Goal: Information Seeking & Learning: Learn about a topic

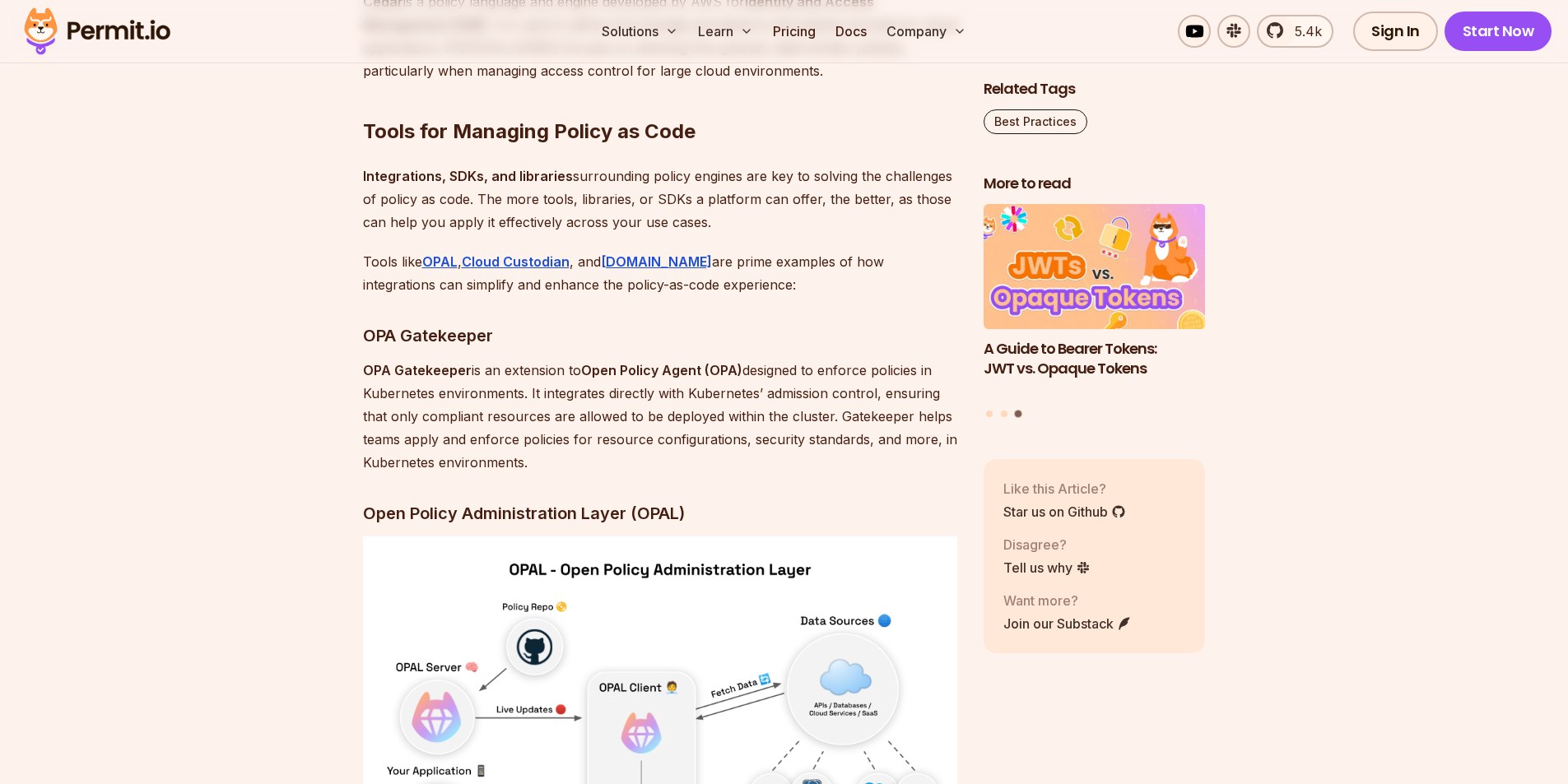
scroll to position [3703, 0]
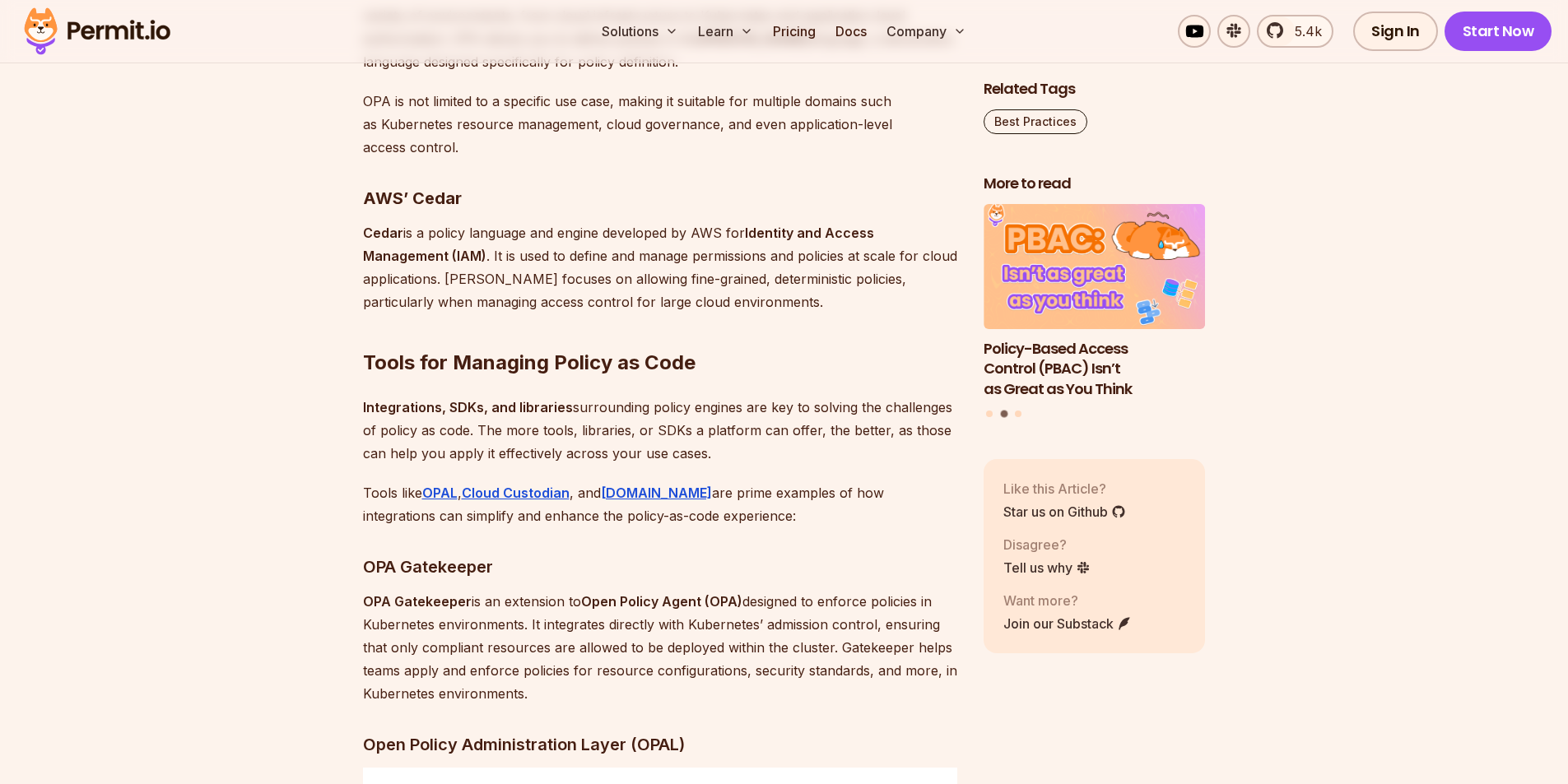
drag, startPoint x: 760, startPoint y: 566, endPoint x: 780, endPoint y: 589, distance: 30.5
click at [780, 528] on p "Tools like OPAL , Cloud Custodian , and Permit.io are prime examples of how int…" at bounding box center [660, 504] width 594 height 46
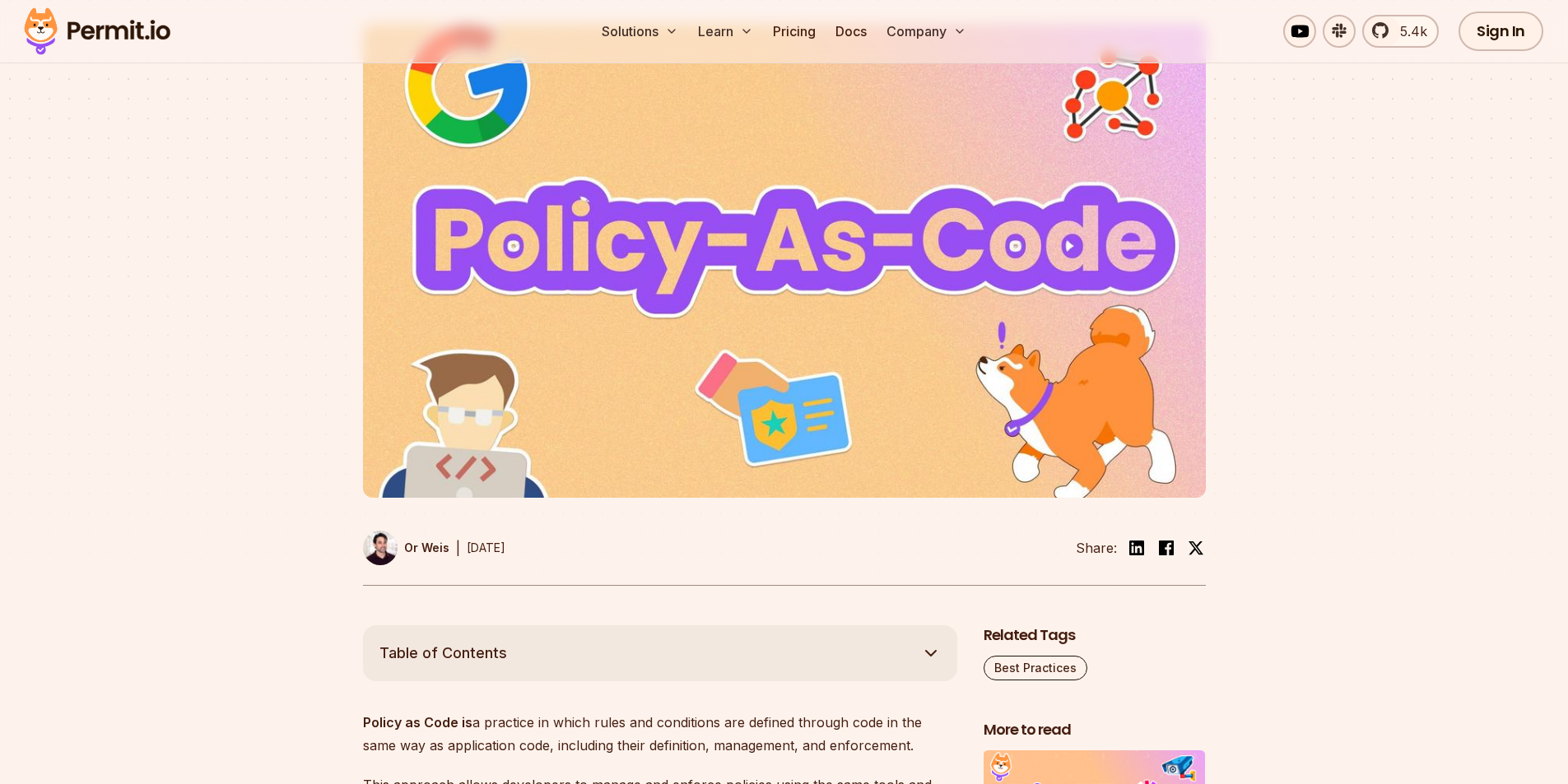
scroll to position [0, 0]
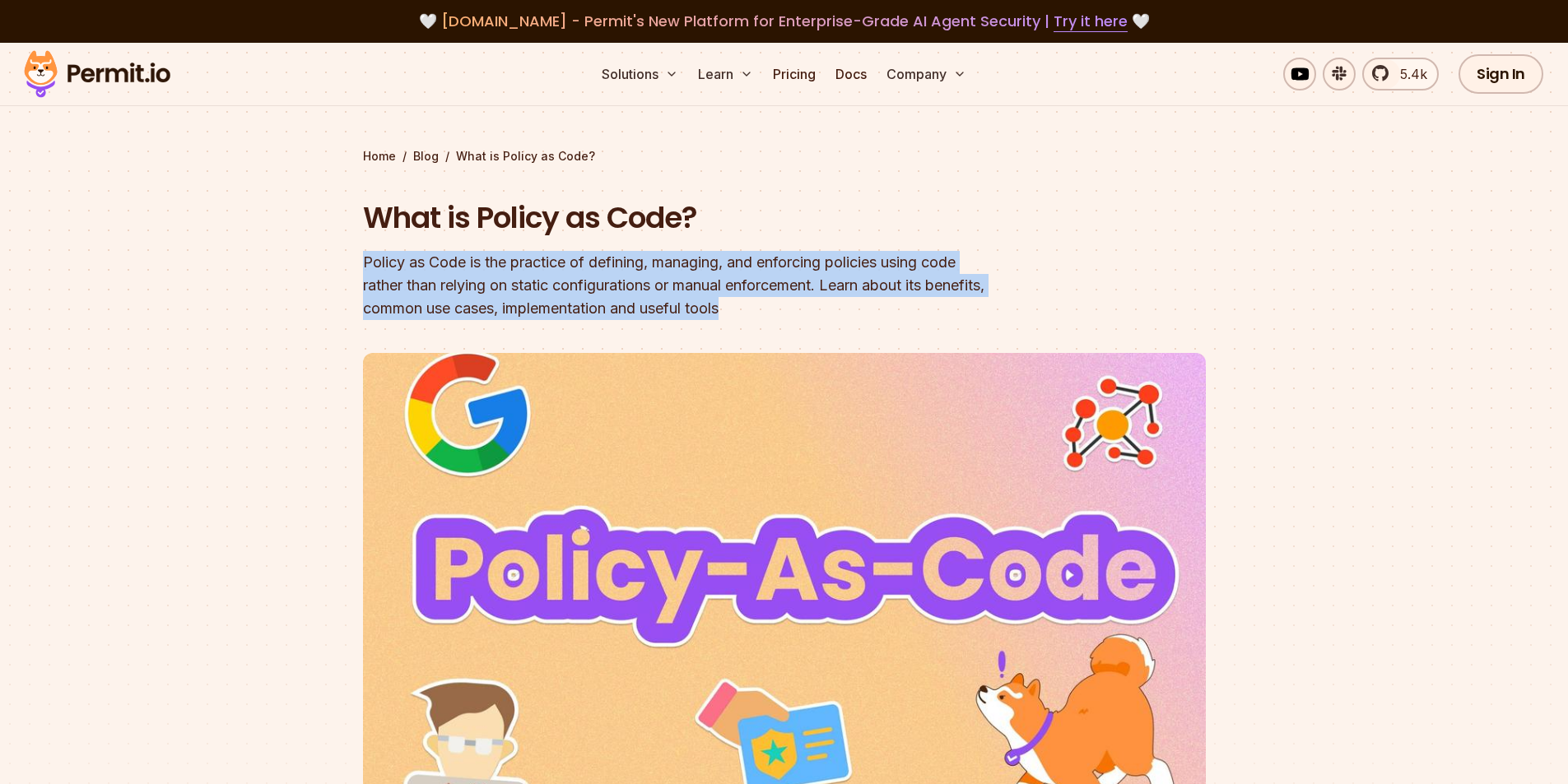
drag, startPoint x: 571, startPoint y: 272, endPoint x: 927, endPoint y: 316, distance: 358.7
click at [927, 316] on section "Home / Blog / What is Policy as Code? What is Policy as Code? Policy as Code is…" at bounding box center [784, 498] width 1568 height 912
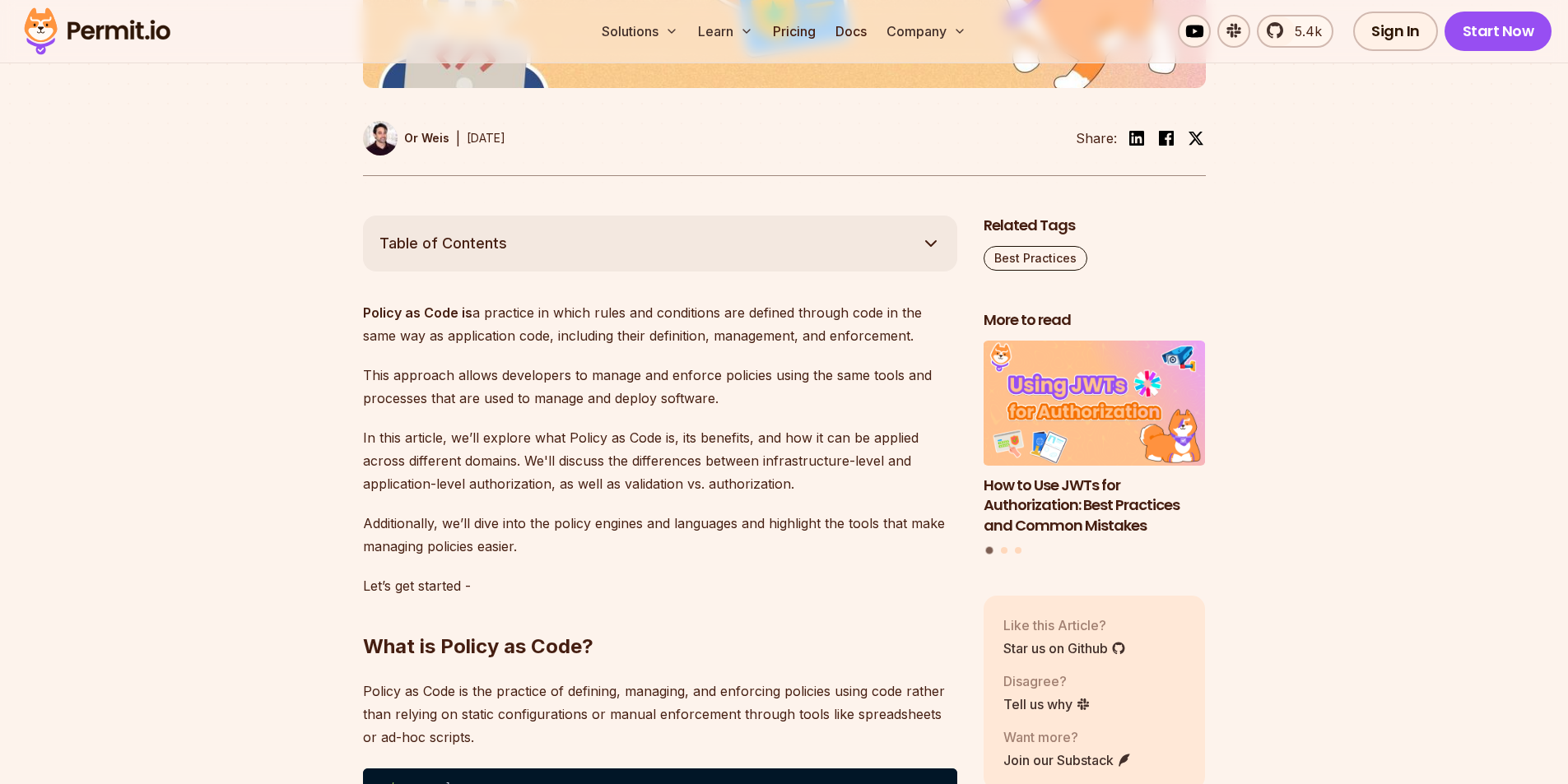
scroll to position [741, 0]
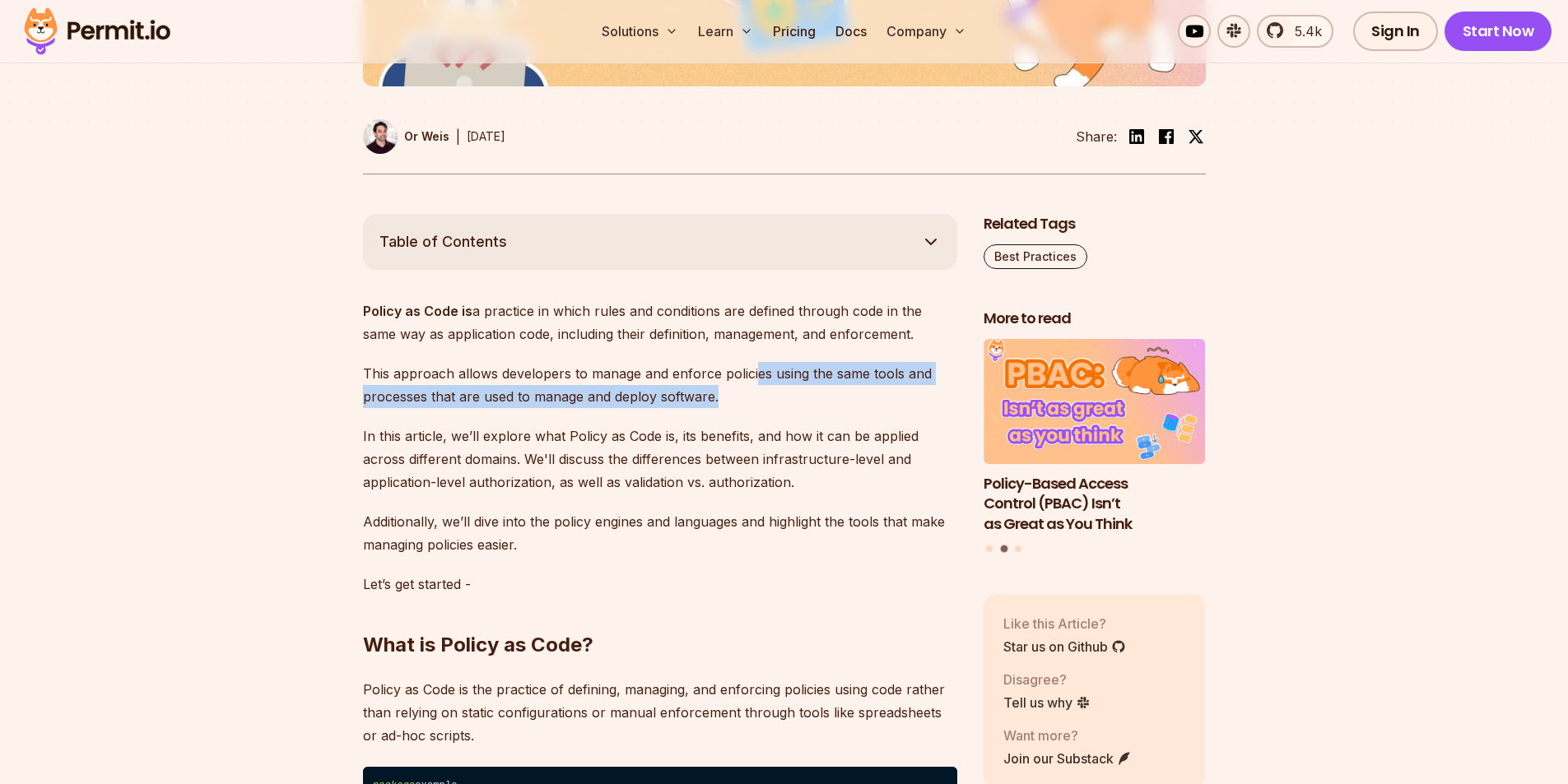
drag, startPoint x: 751, startPoint y: 350, endPoint x: 758, endPoint y: 398, distance: 48.5
click at [758, 398] on p "This approach allows developers to manage and enforce policies using the same t…" at bounding box center [660, 385] width 594 height 46
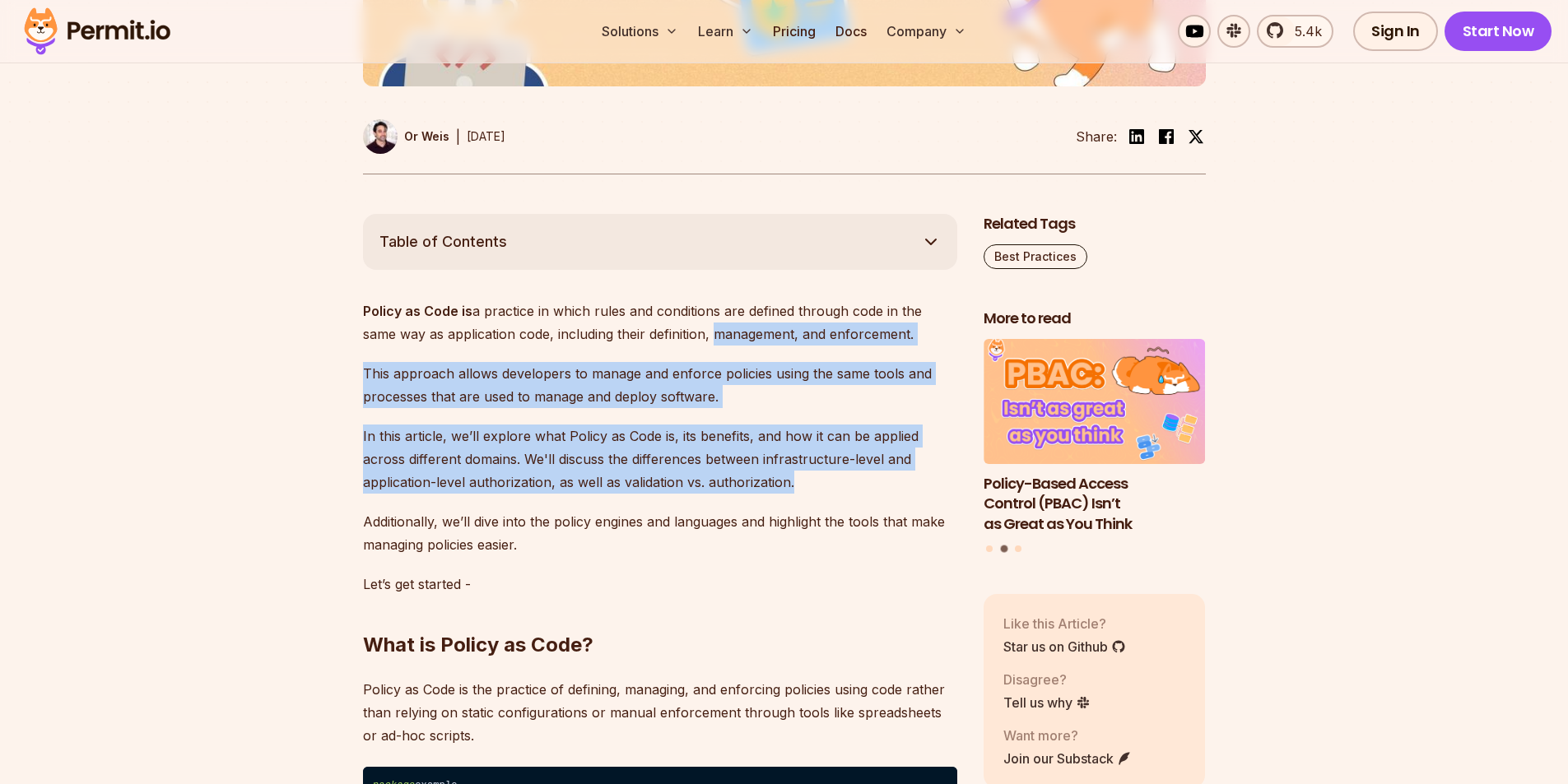
drag, startPoint x: 728, startPoint y: 385, endPoint x: 834, endPoint y: 484, distance: 145.0
click at [834, 484] on p "In this article, we’ll explore what Policy as Code is, its benefits, and how it…" at bounding box center [660, 460] width 594 height 69
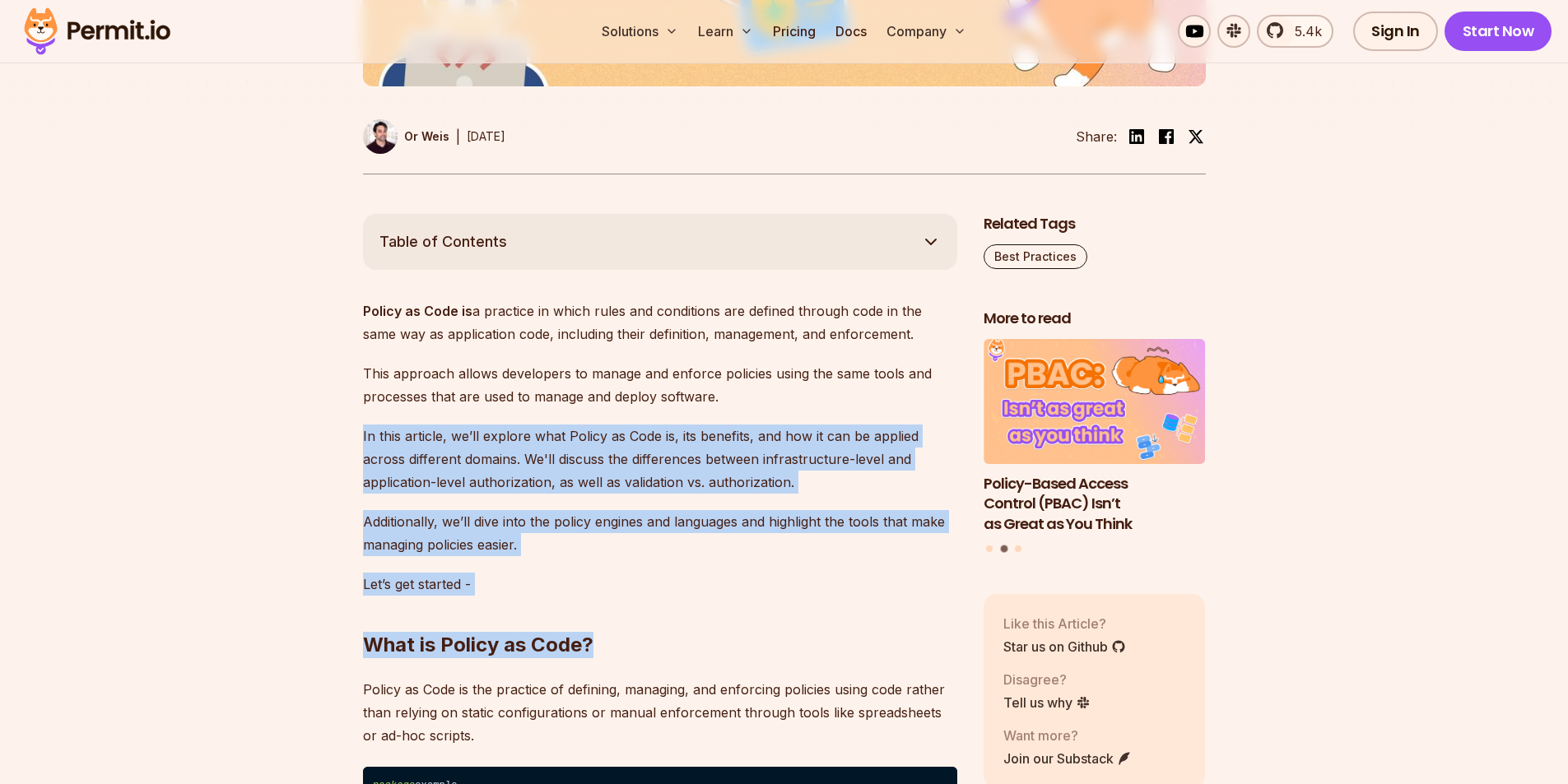
drag, startPoint x: 803, startPoint y: 392, endPoint x: 798, endPoint y: 566, distance: 174.1
click at [798, 566] on h2 "What is Policy as Code?" at bounding box center [660, 611] width 594 height 92
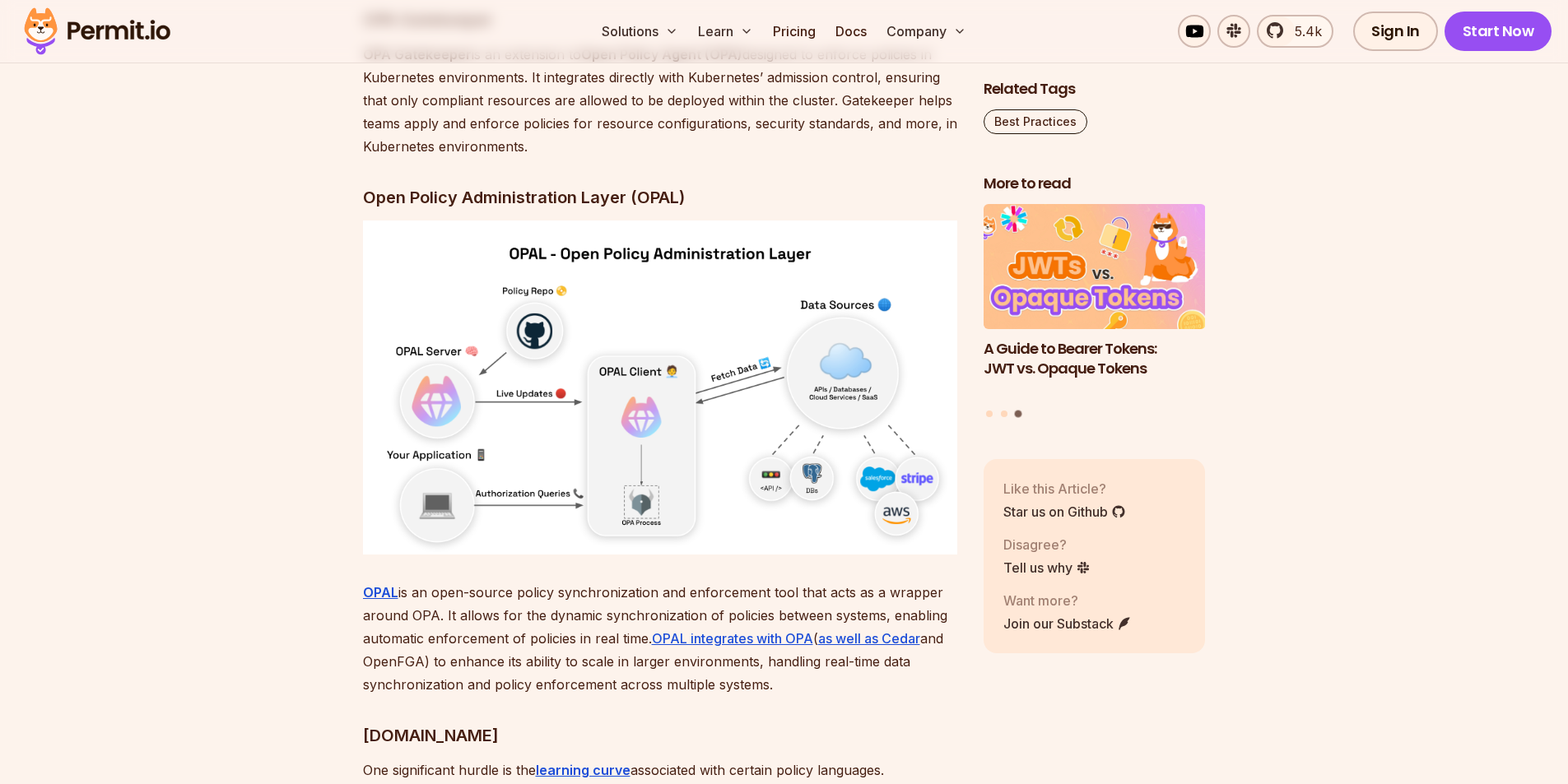
scroll to position [4444, 0]
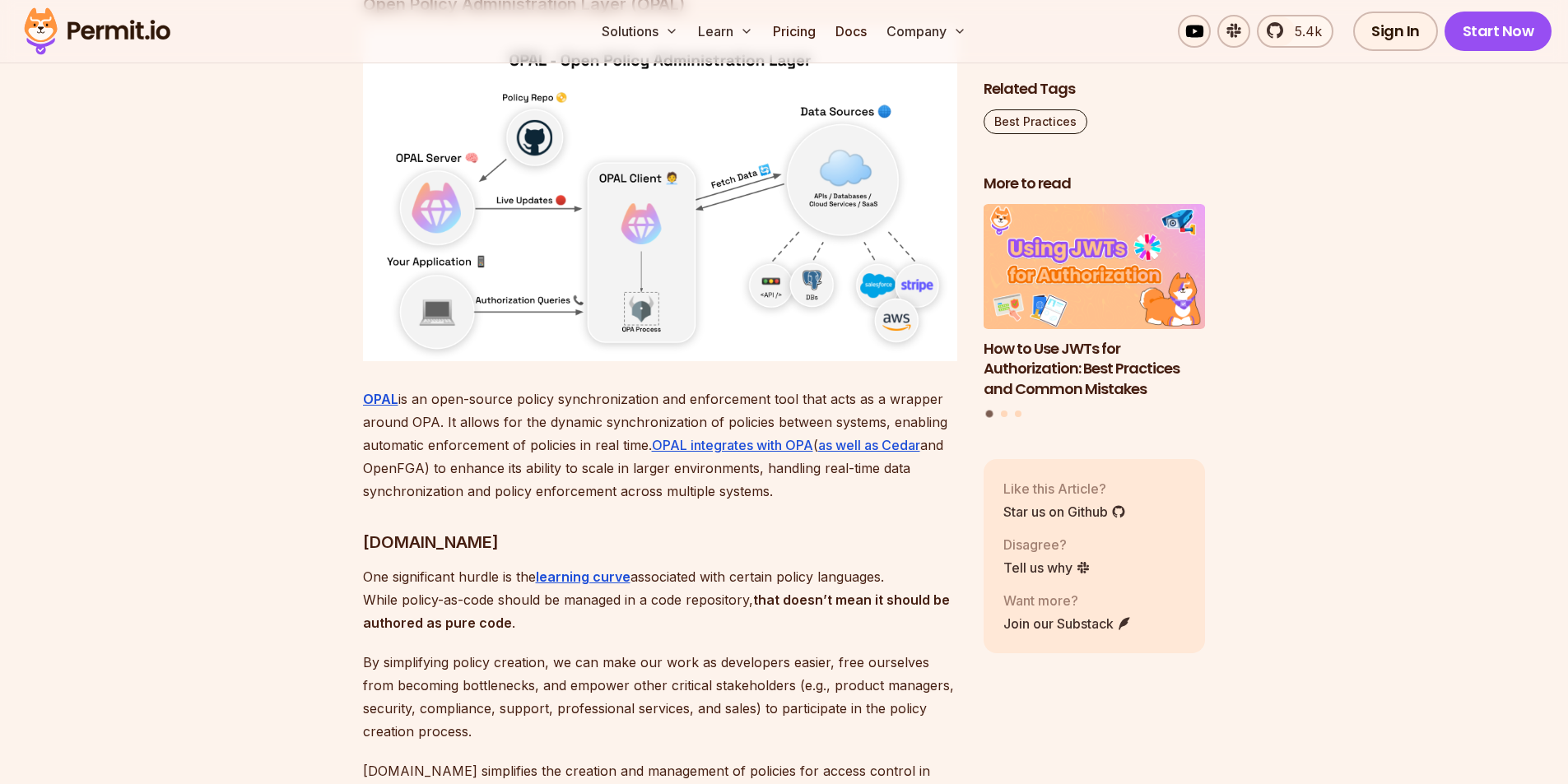
drag, startPoint x: 516, startPoint y: 544, endPoint x: 831, endPoint y: 574, distance: 316.4
click at [831, 503] on p "OPAL is an open-source policy synchronization and enforcement tool that acts as…" at bounding box center [660, 445] width 594 height 115
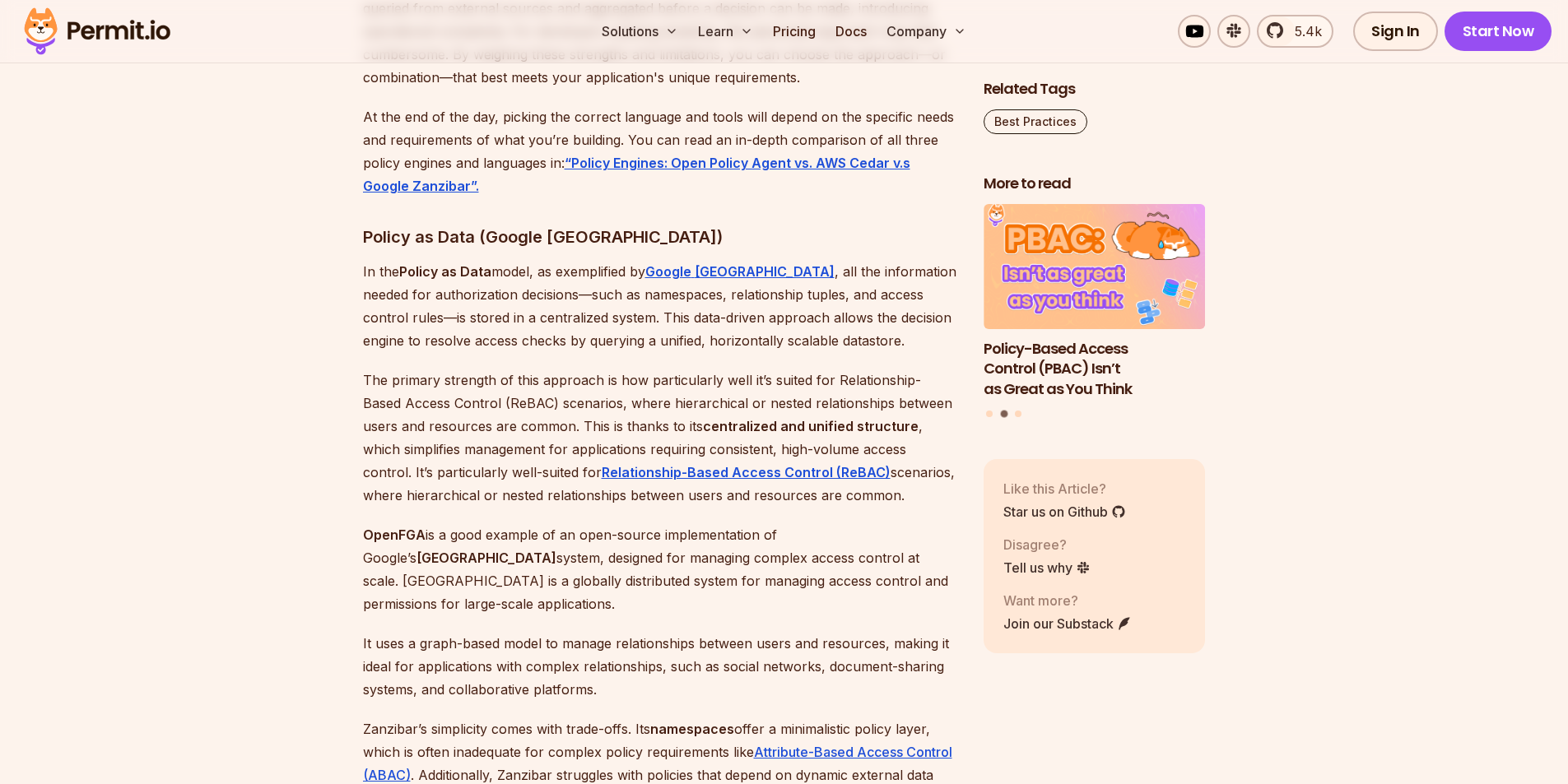
scroll to position [6253, 0]
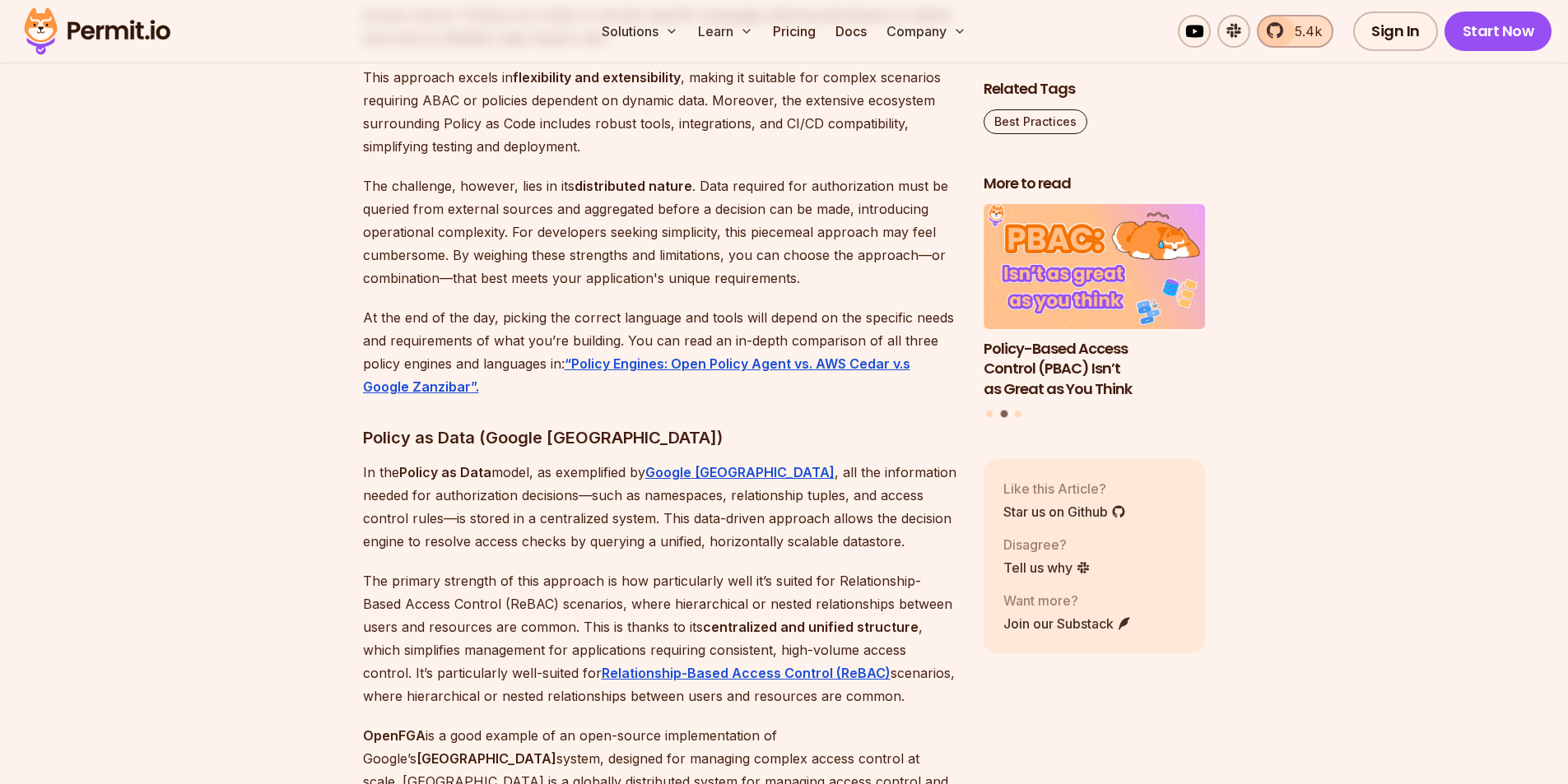
click at [1306, 34] on span "5.4k" at bounding box center [1304, 32] width 37 height 20
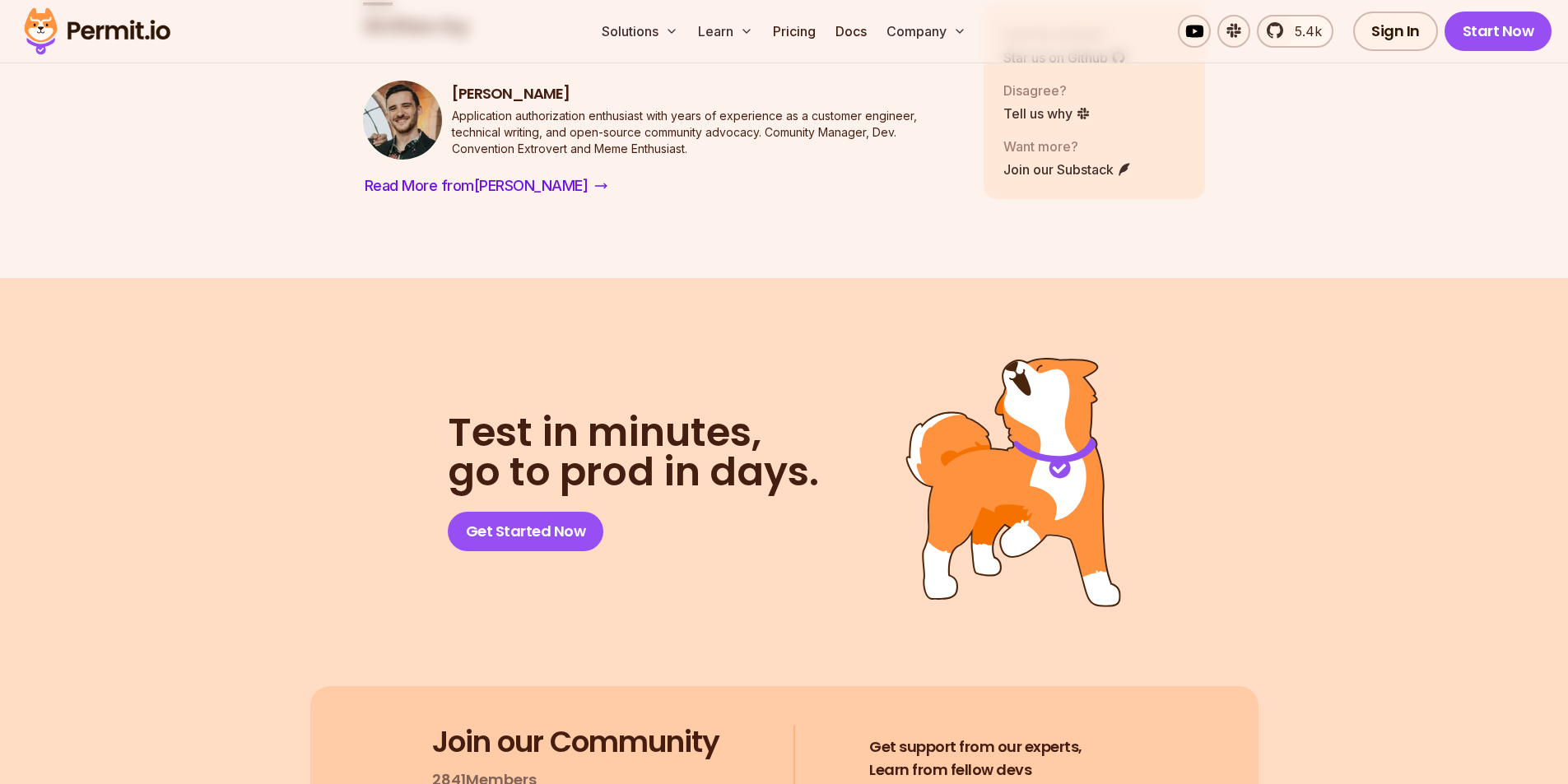
scroll to position [9208, 0]
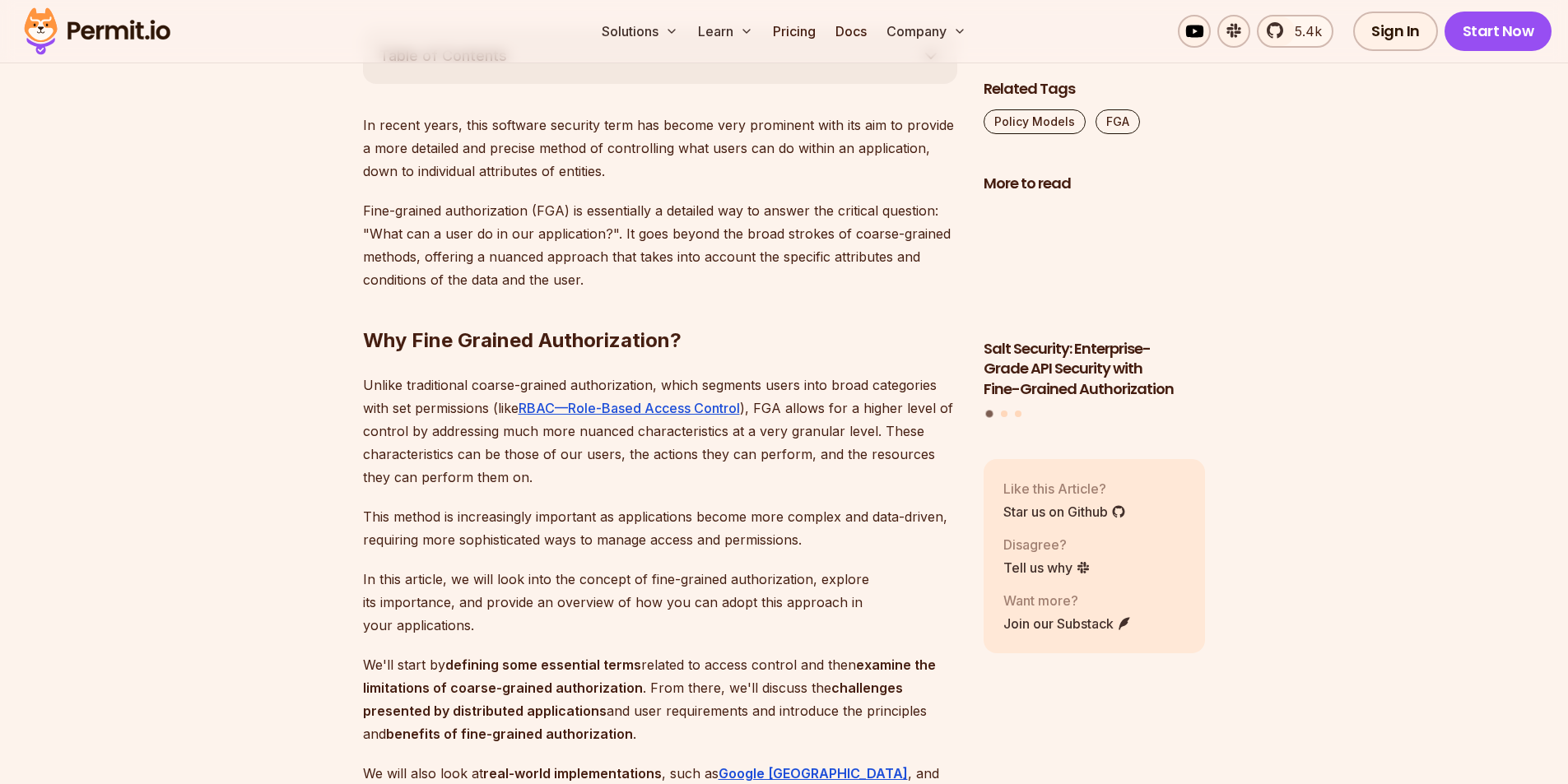
scroll to position [905, 0]
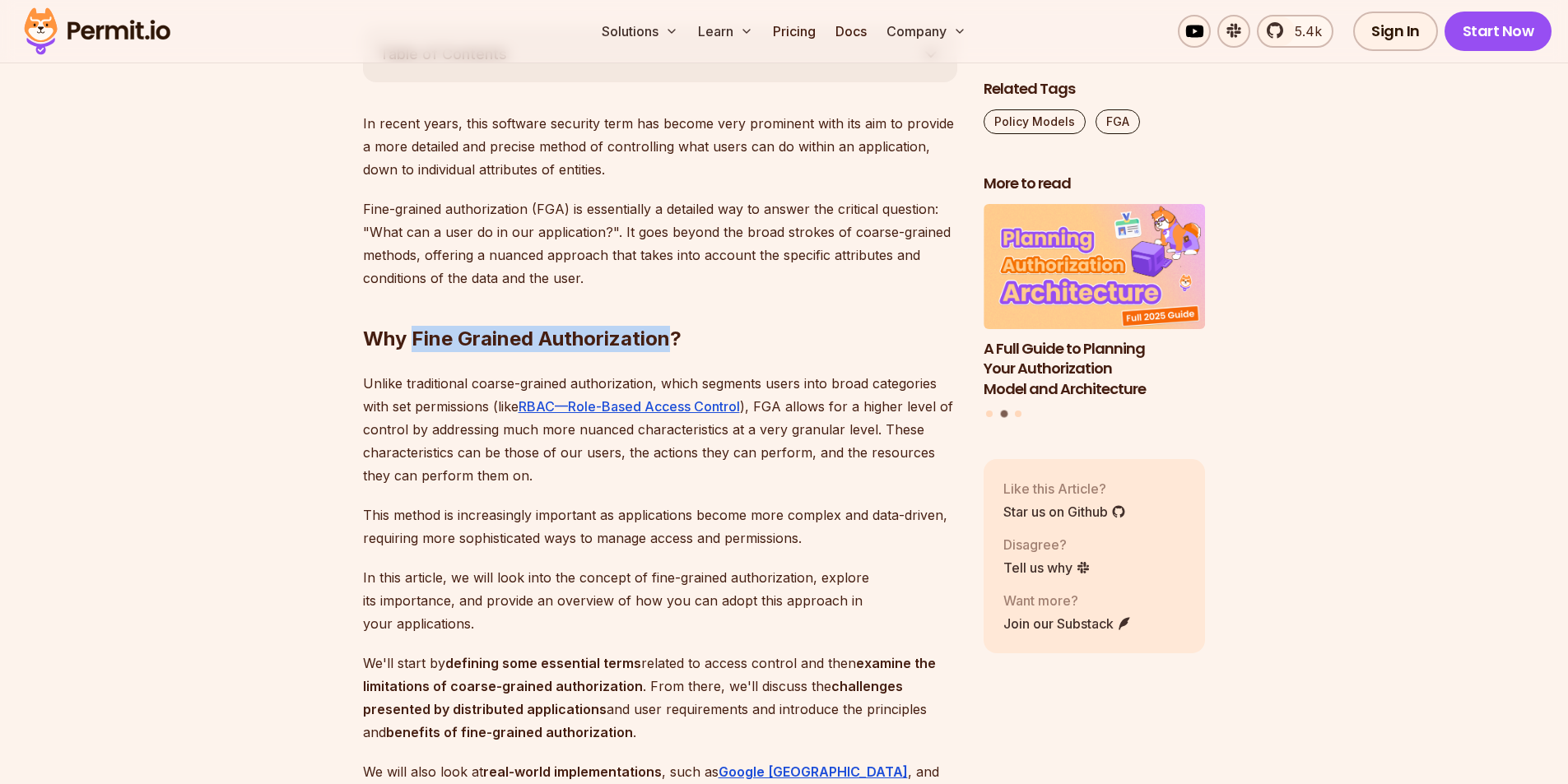
drag, startPoint x: 668, startPoint y: 338, endPoint x: 446, endPoint y: 326, distance: 222.3
click at [416, 330] on h2 "Why Fine Grained Authorization?" at bounding box center [660, 306] width 594 height 92
copy h2 "Fine Grained Authorization"
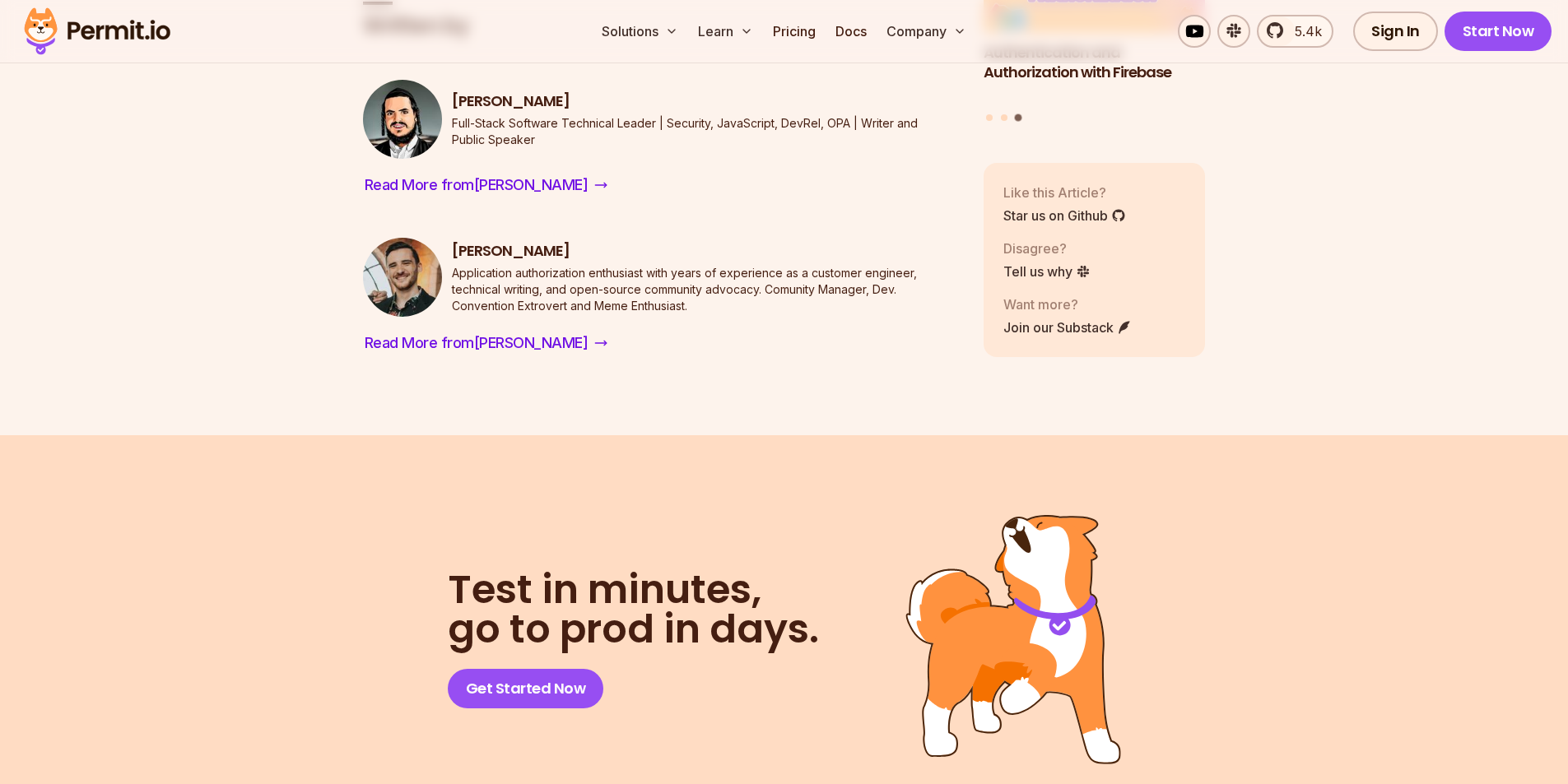
scroll to position [15082, 0]
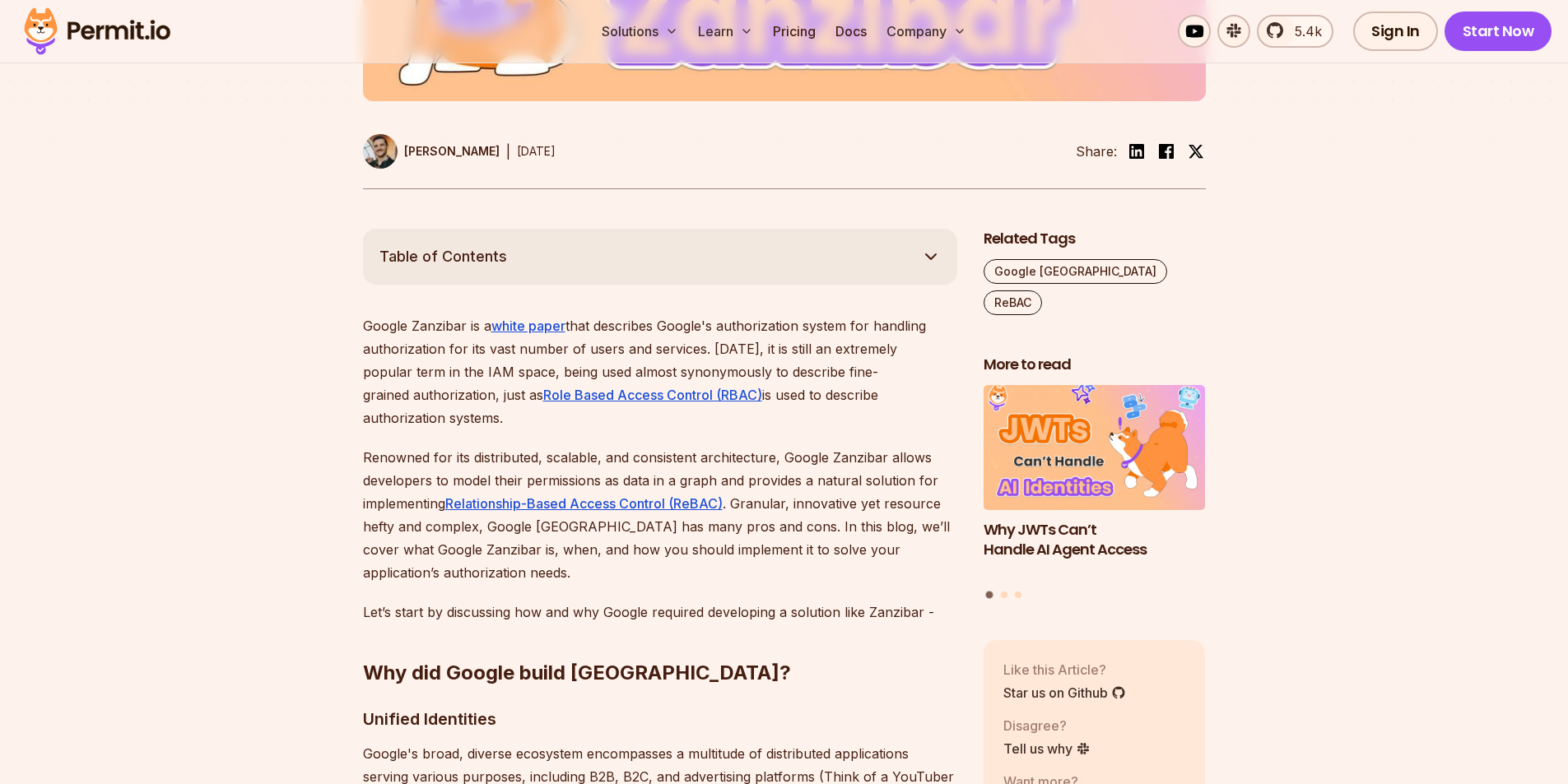
scroll to position [905, 0]
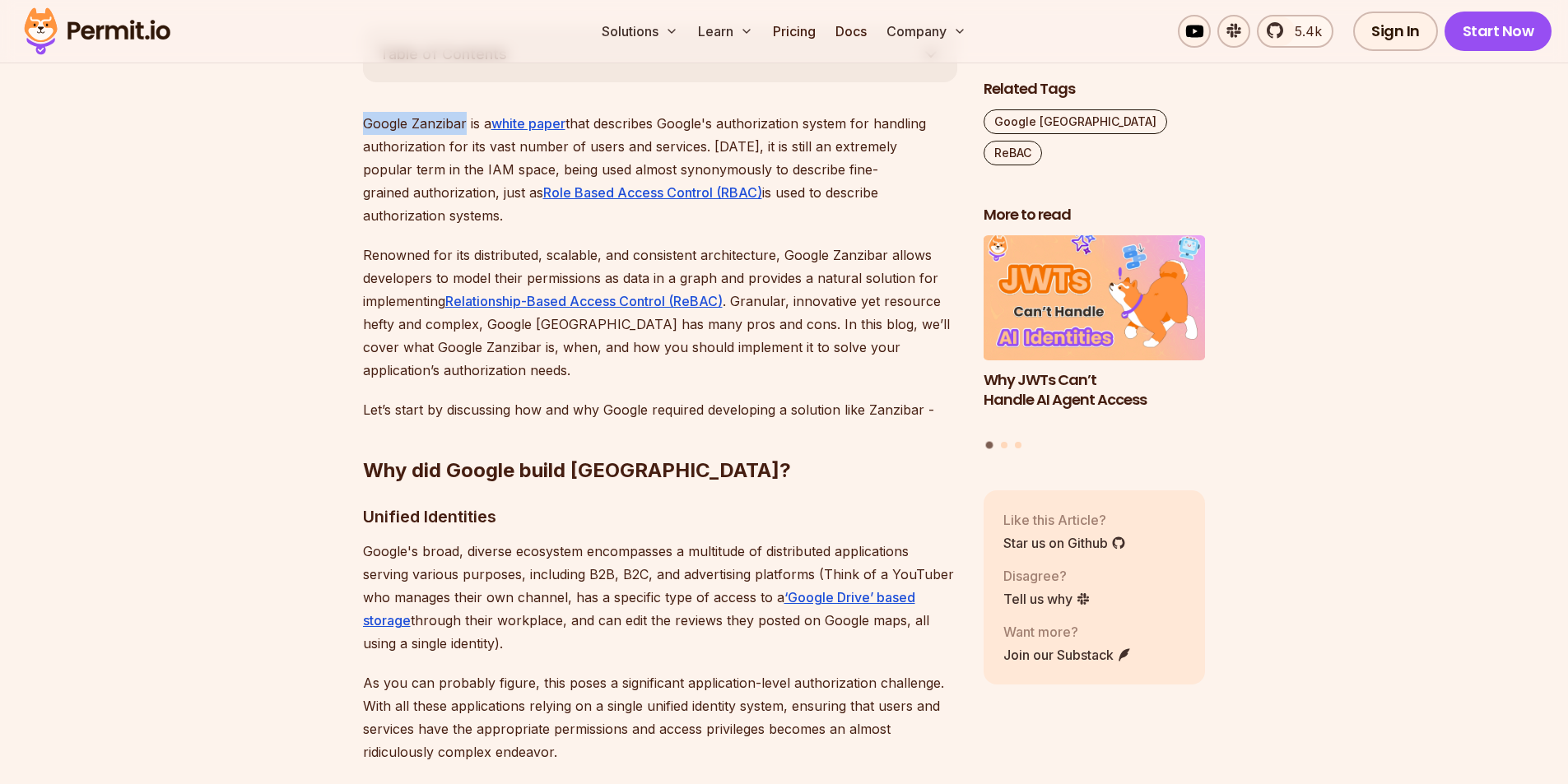
drag, startPoint x: 467, startPoint y: 120, endPoint x: 354, endPoint y: 123, distance: 113.0
copy p "Google Zanzibar"
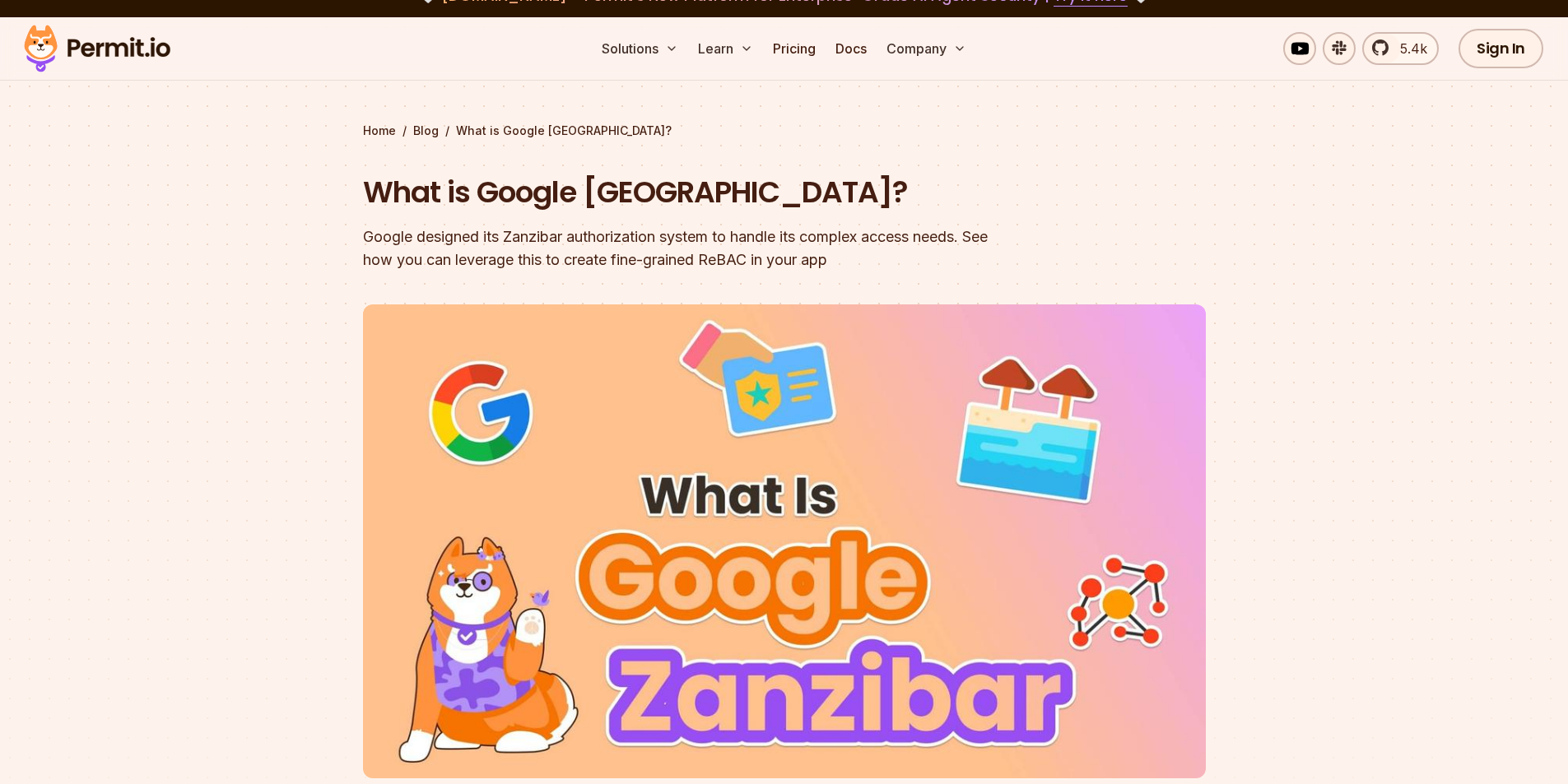
scroll to position [0, 0]
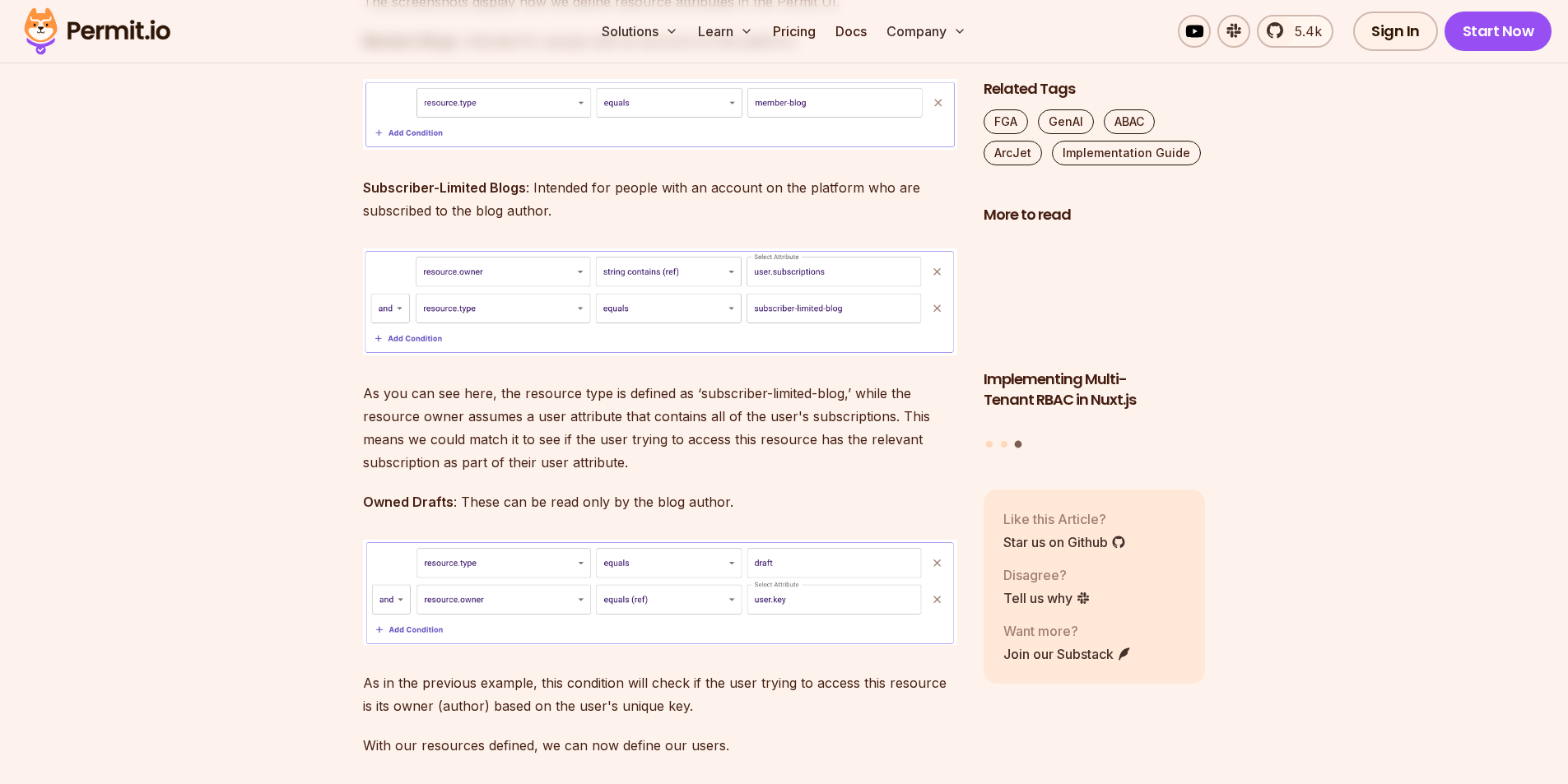
scroll to position [4608, 0]
